Goal: Task Accomplishment & Management: Complete application form

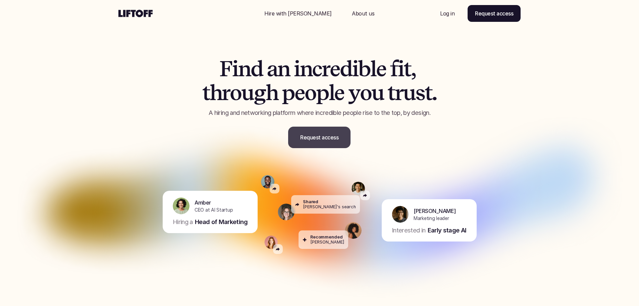
click at [321, 140] on p "Request access" at bounding box center [319, 137] width 38 height 8
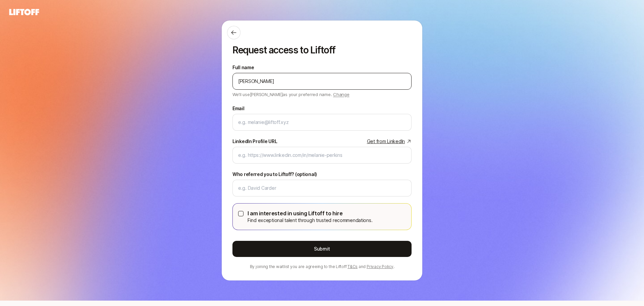
type input "christopher mello"
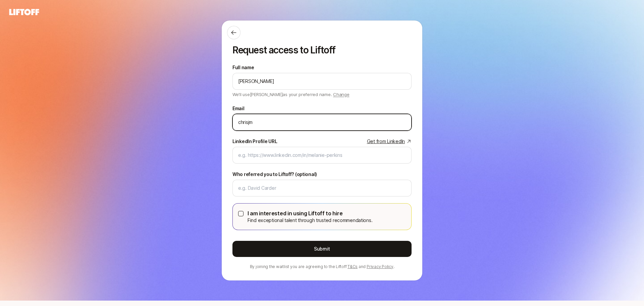
type input "chrisjmello@gmail.com"
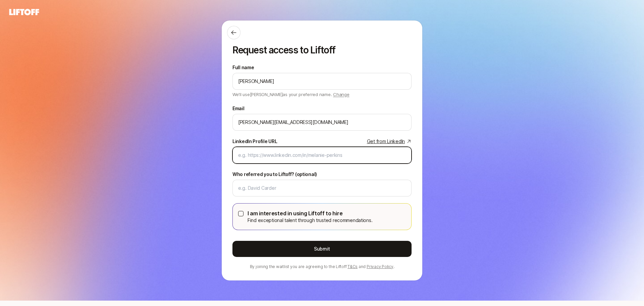
click at [267, 156] on input "LinkedIn Profile URL Get from LinkedIn" at bounding box center [322, 155] width 168 height 8
paste input "https://www.linkedin.com/in/christopherjmello/"
type input "https://www.linkedin.com/in/christopherjmello/"
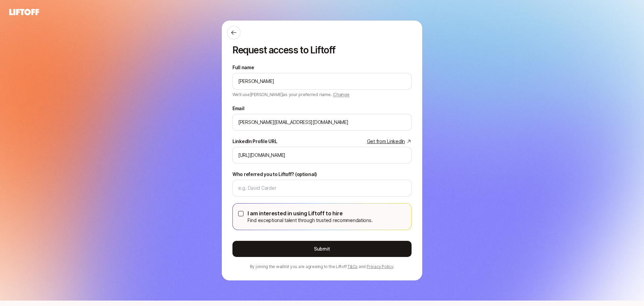
click at [247, 212] on div "I am interested in using Liftoff to hire Find exceptional talent through truste…" at bounding box center [322, 216] width 168 height 15
click at [242, 214] on button "I am interested in using Liftoff to hire Find exceptional talent through truste…" at bounding box center [240, 213] width 5 height 5
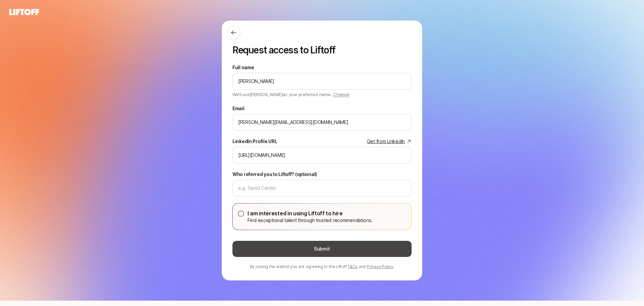
click at [318, 250] on button "Submit" at bounding box center [322, 249] width 179 height 16
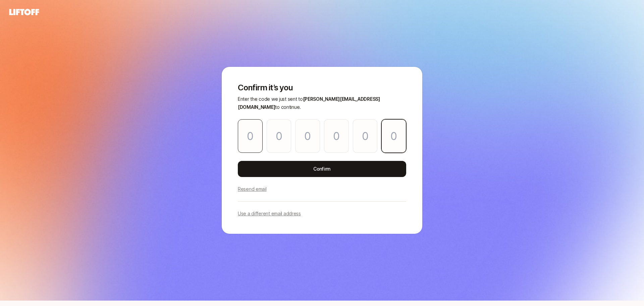
paste input "1"
type input "7"
type input "1"
type input "4"
type input "5"
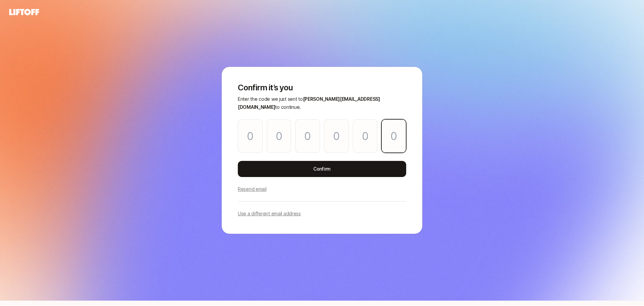
type input "3"
type input "1"
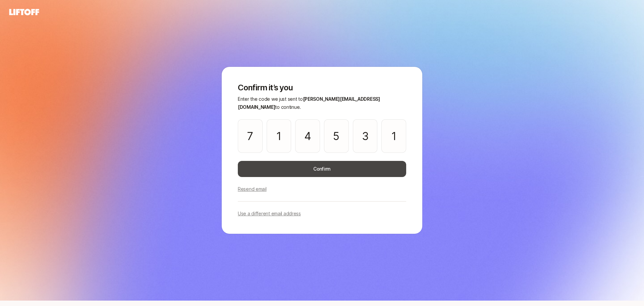
click at [310, 164] on button "Confirm" at bounding box center [322, 169] width 169 height 16
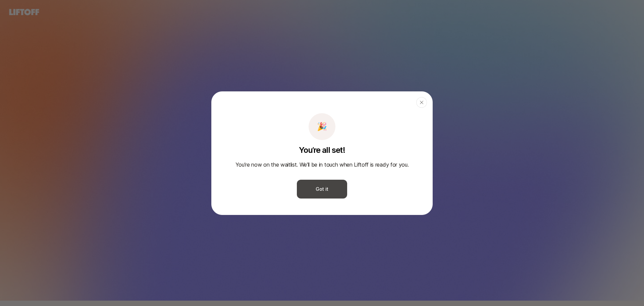
click at [324, 197] on button "Got it" at bounding box center [322, 189] width 50 height 19
